Goal: Obtain resource: Obtain resource

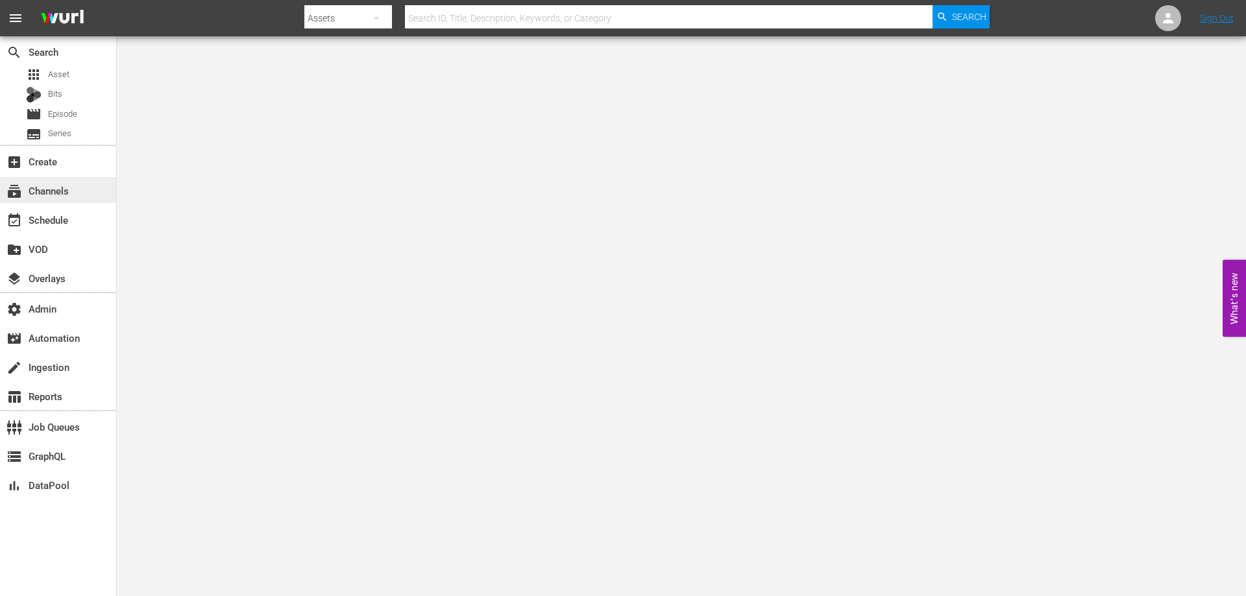
click at [94, 192] on div "subscriptions Channels" at bounding box center [58, 190] width 116 height 26
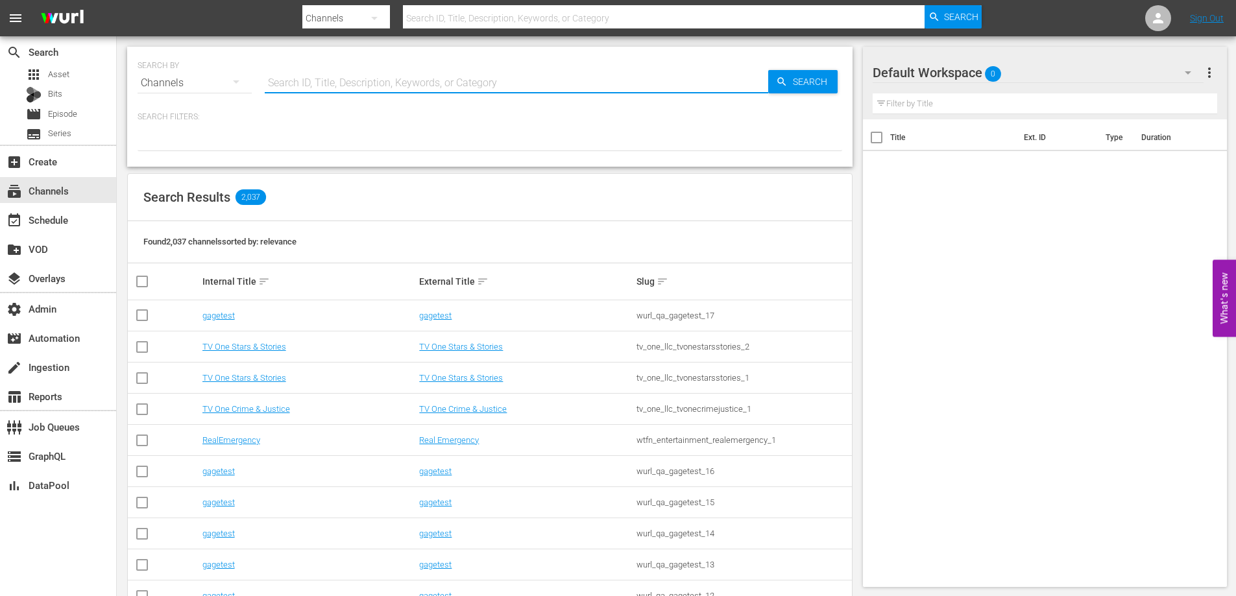
click at [435, 79] on input "text" at bounding box center [517, 82] width 504 height 31
paste input "videoelephant_limited_crimefiles_1"
type input "videoelephant_limited_crimefiles_1"
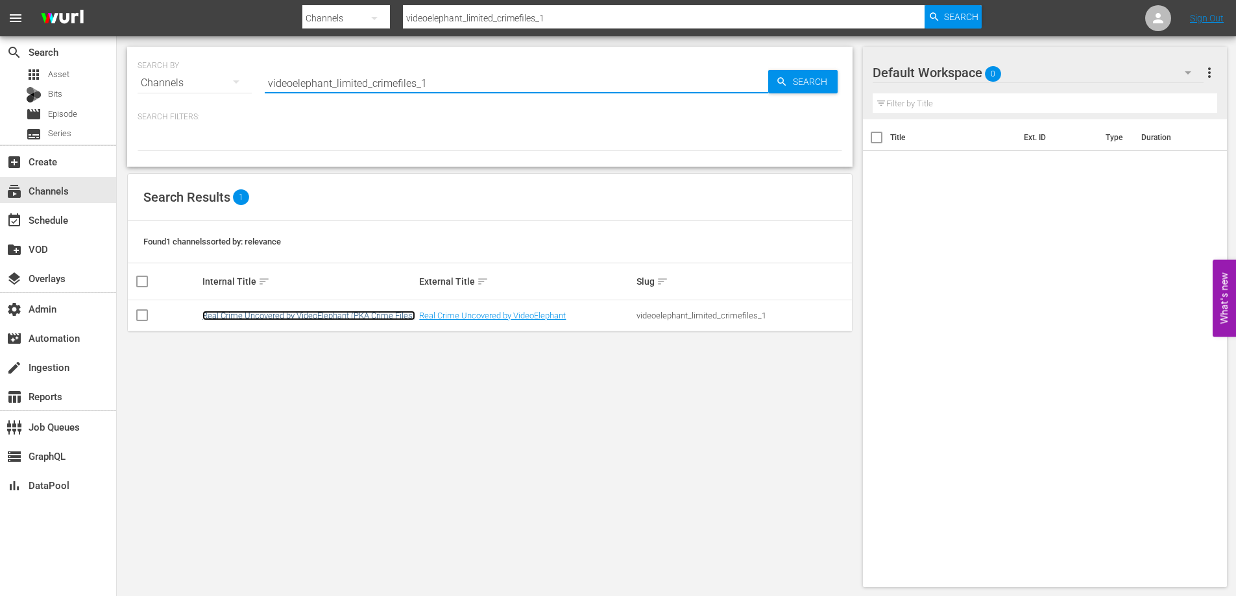
click at [339, 318] on link "Real Crime Uncovered by VideoElephant (PKA Crime Files)" at bounding box center [308, 316] width 213 height 10
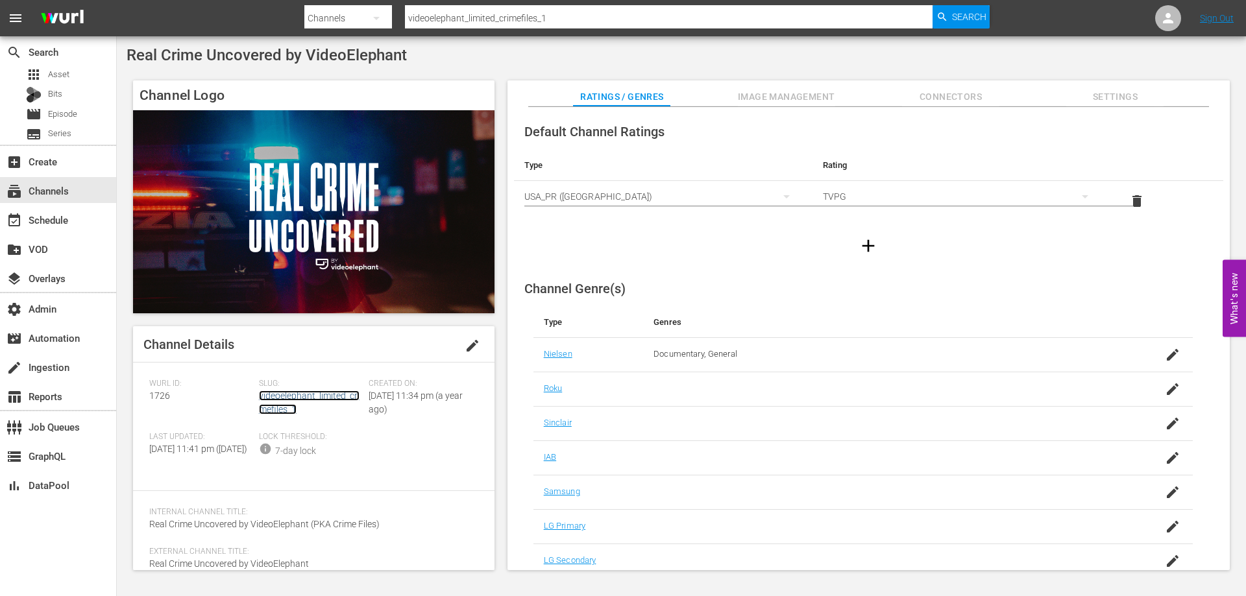
click at [289, 406] on link "videoelephant_limited_crimefiles_1" at bounding box center [309, 403] width 101 height 24
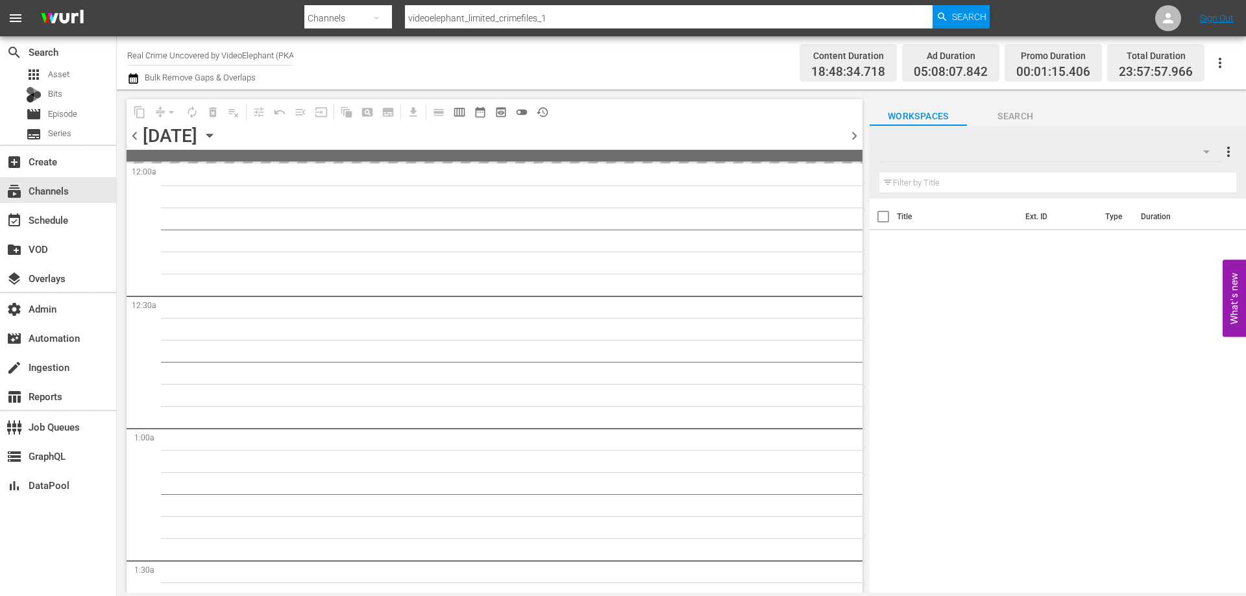
click at [1223, 65] on icon "button" at bounding box center [1220, 63] width 16 height 16
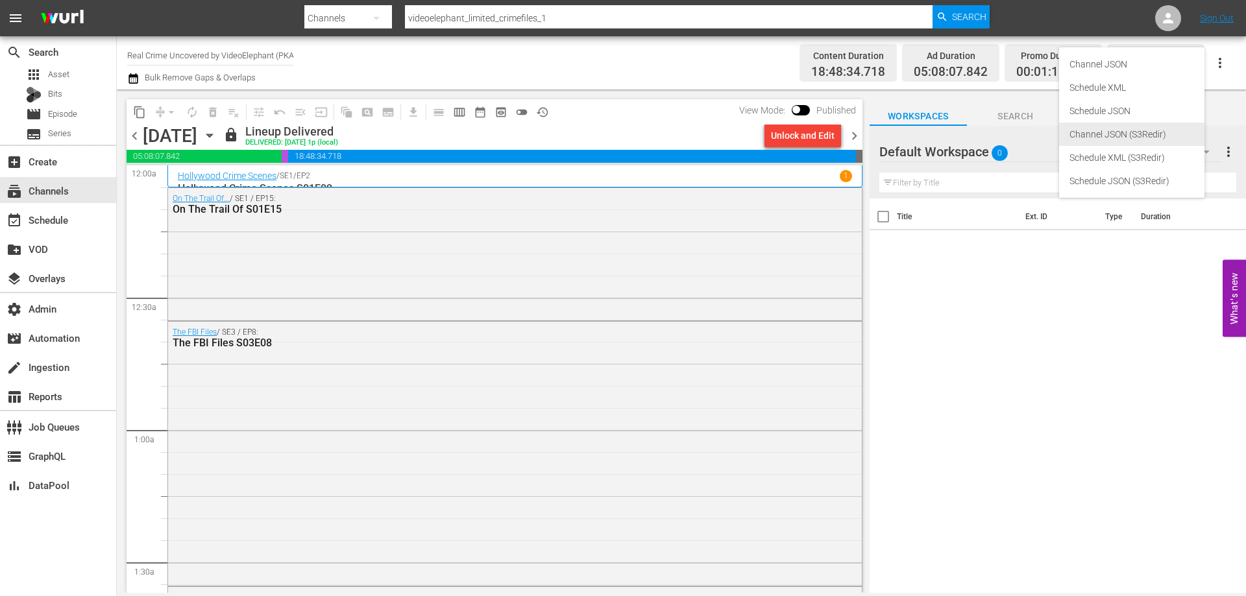
click at [1140, 130] on div "Channel JSON (S3Redir)" at bounding box center [1131, 134] width 125 height 23
